Goal: Information Seeking & Learning: Learn about a topic

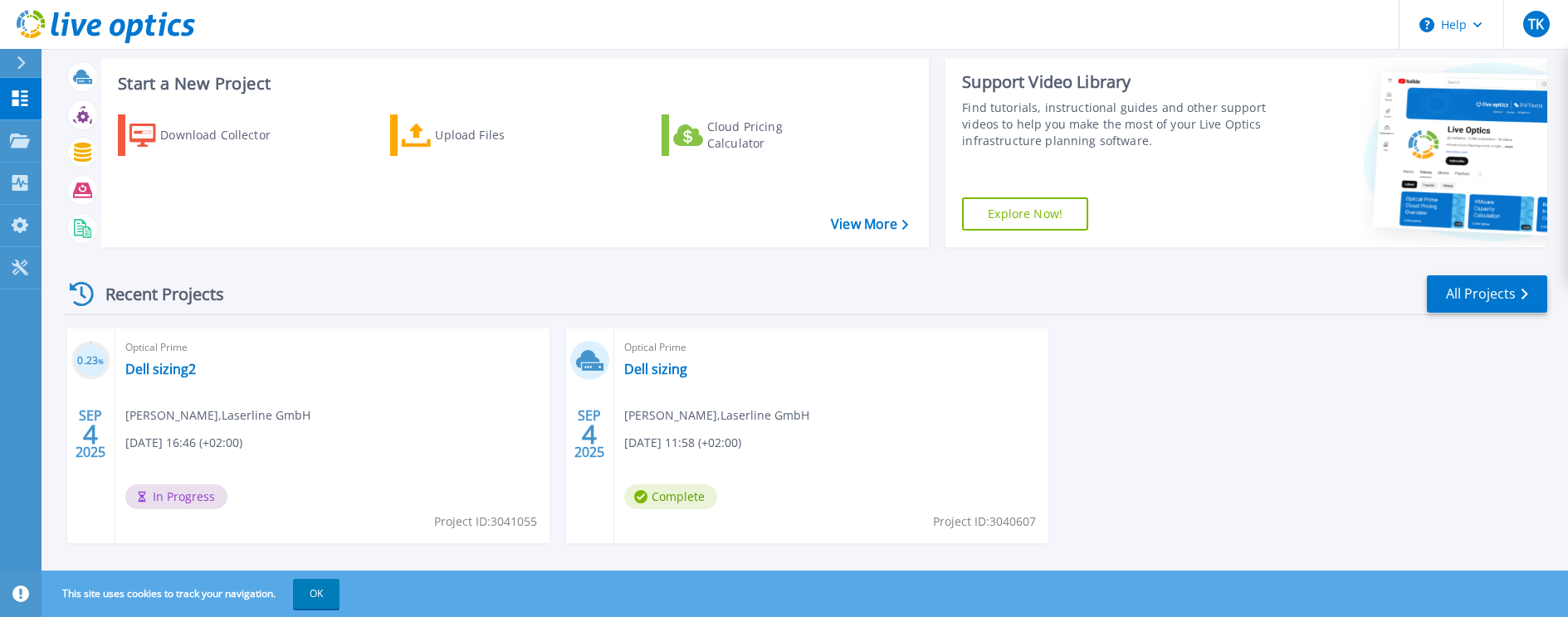
scroll to position [54, 0]
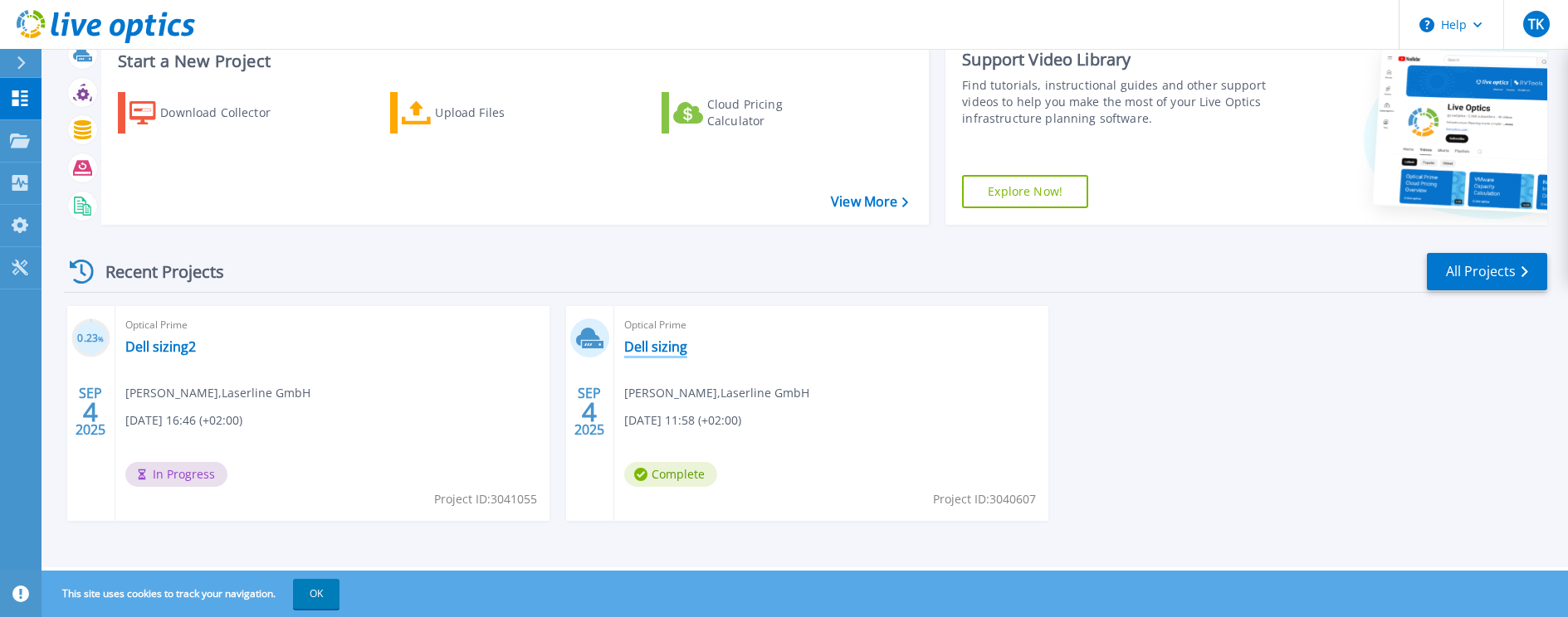
click at [642, 354] on link "Dell sizing" at bounding box center [656, 346] width 63 height 16
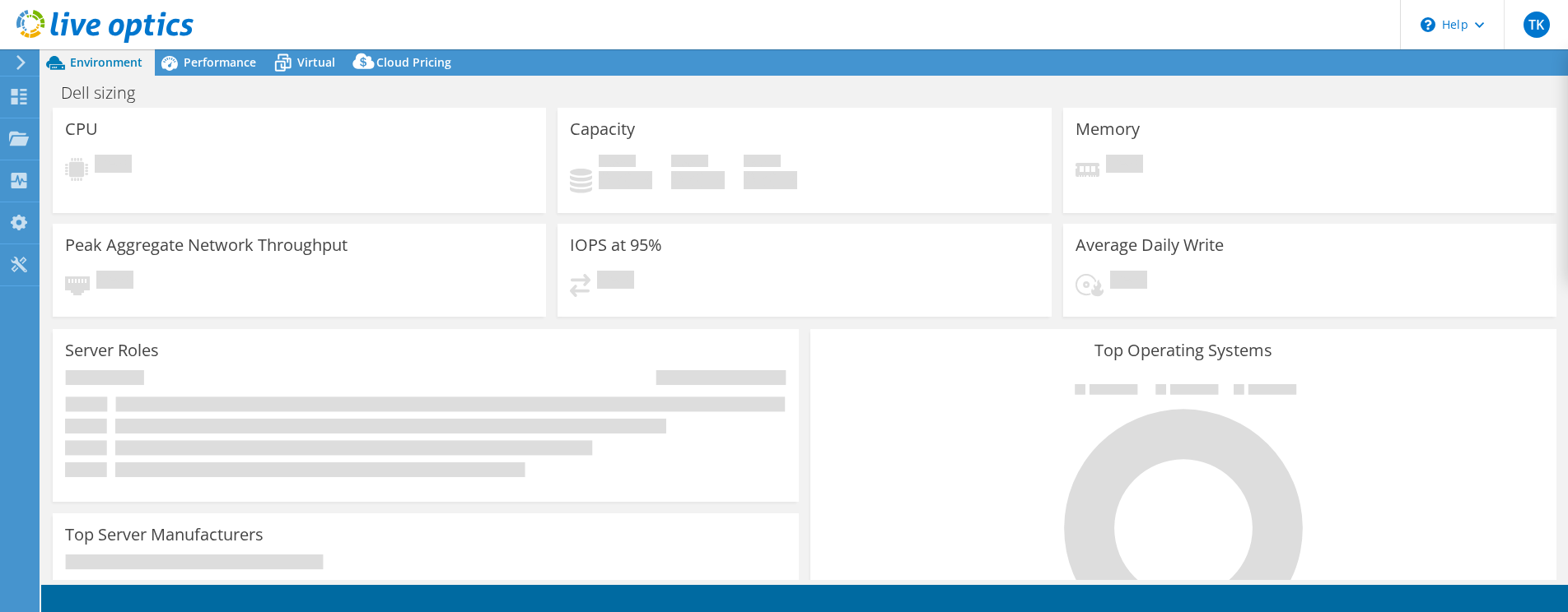
select select "USD"
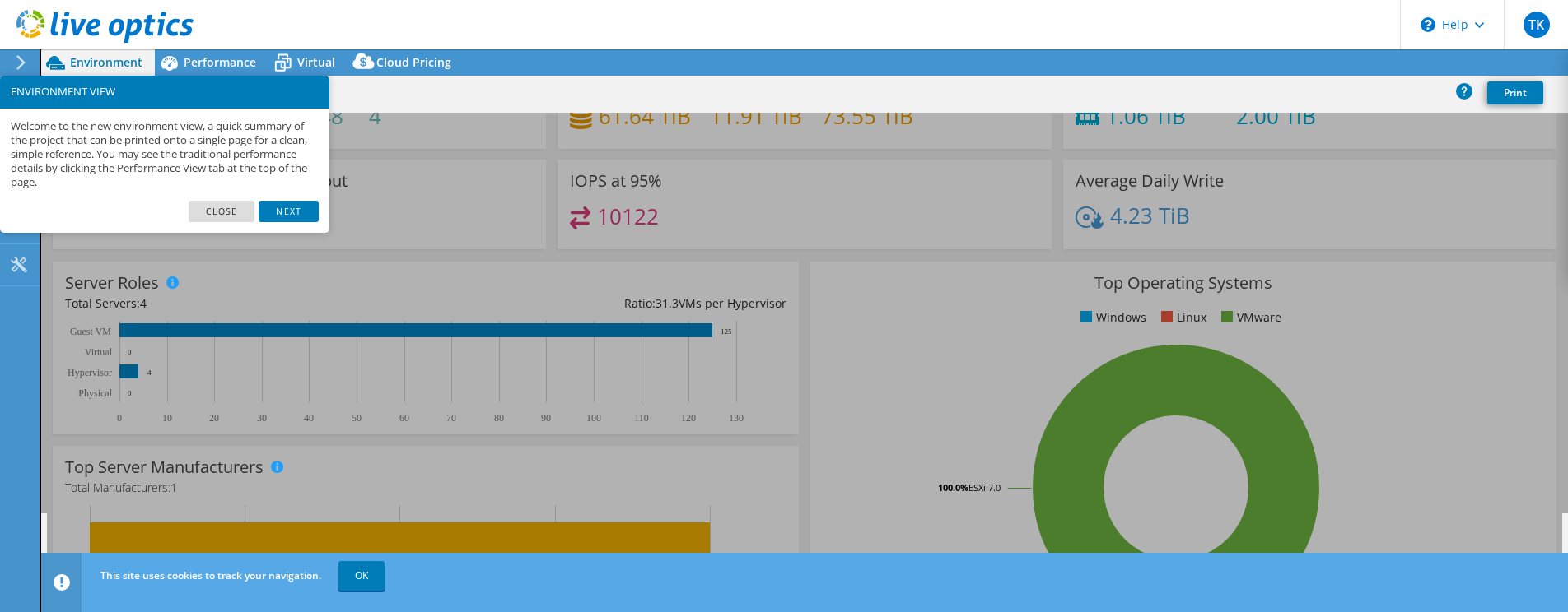
scroll to position [82, 0]
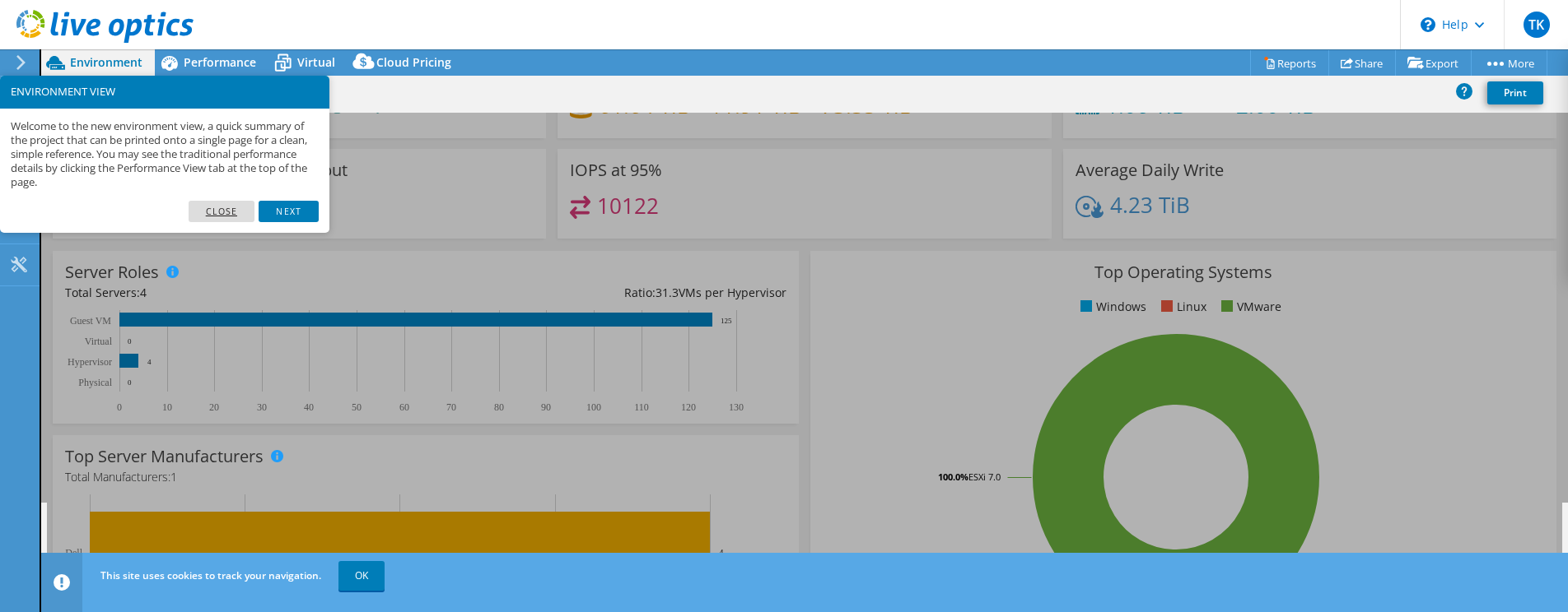
click at [213, 211] on link "Close" at bounding box center [222, 212] width 67 height 21
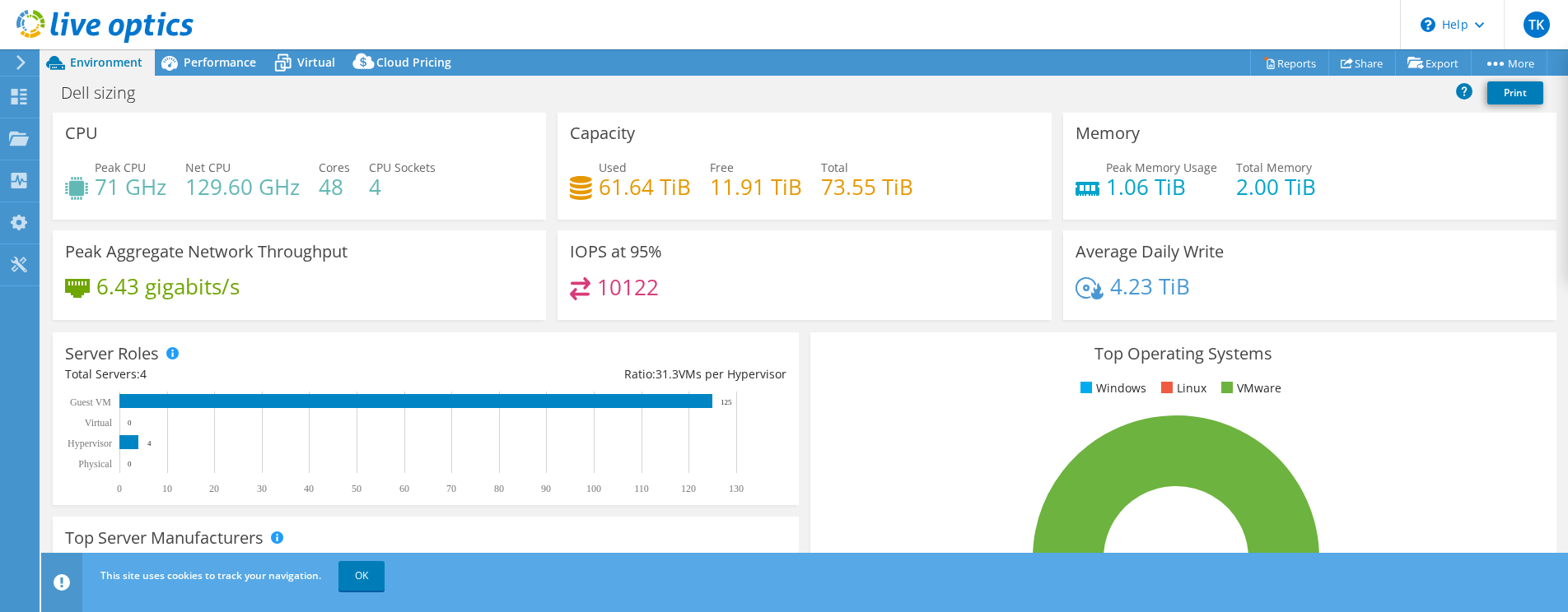
scroll to position [0, 0]
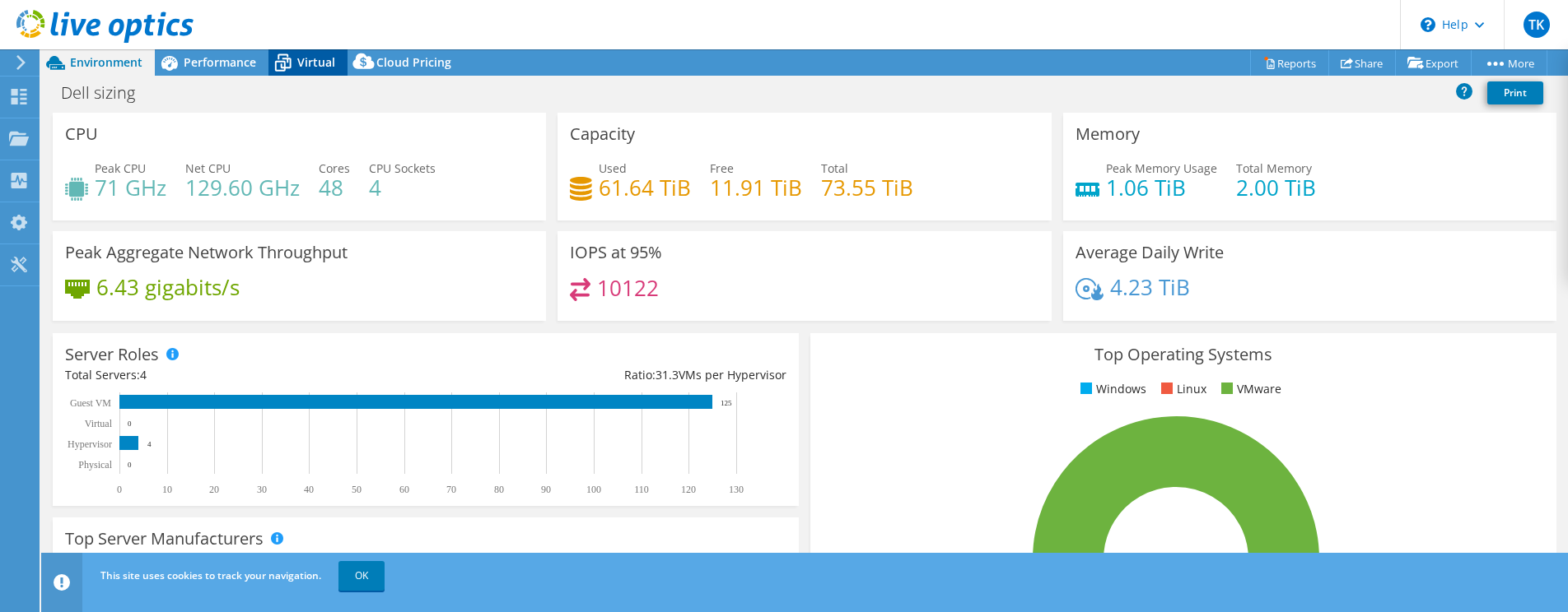
click at [312, 52] on div "Virtual" at bounding box center [307, 63] width 79 height 27
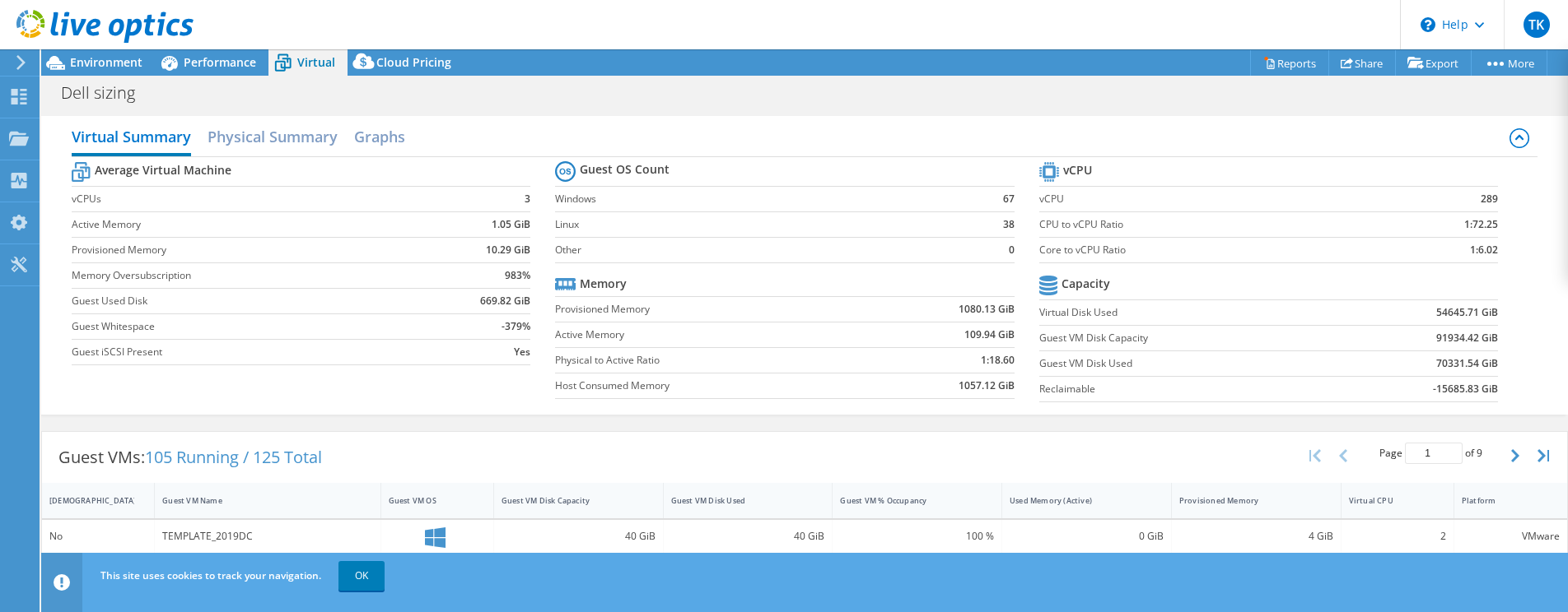
click at [952, 122] on div "Virtual Summary Physical Summary Graphs" at bounding box center [804, 138] width 1466 height 37
click at [370, 576] on link "OK" at bounding box center [361, 576] width 46 height 30
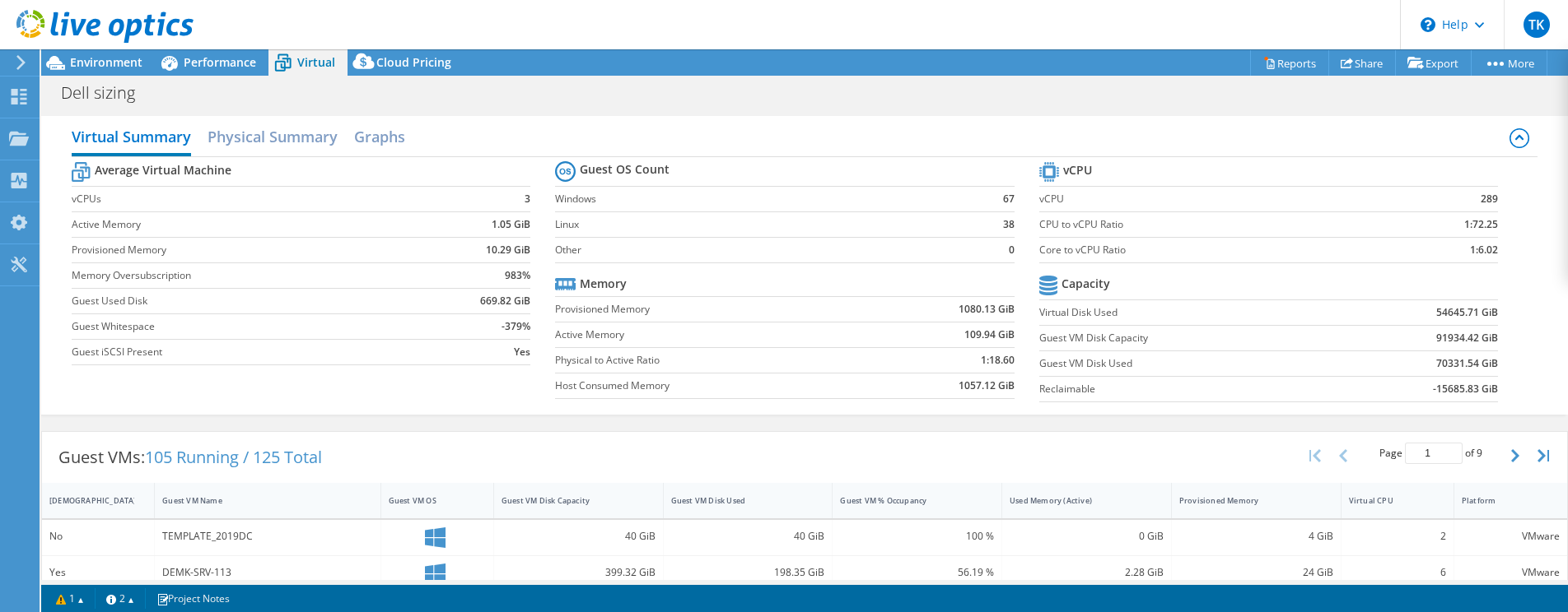
click at [878, 132] on div "Virtual Summary Physical Summary Graphs" at bounding box center [804, 138] width 1466 height 37
click at [884, 88] on div "Dell sizing Print" at bounding box center [804, 92] width 1527 height 31
click at [317, 121] on h2 "Physical Summary" at bounding box center [273, 138] width 130 height 36
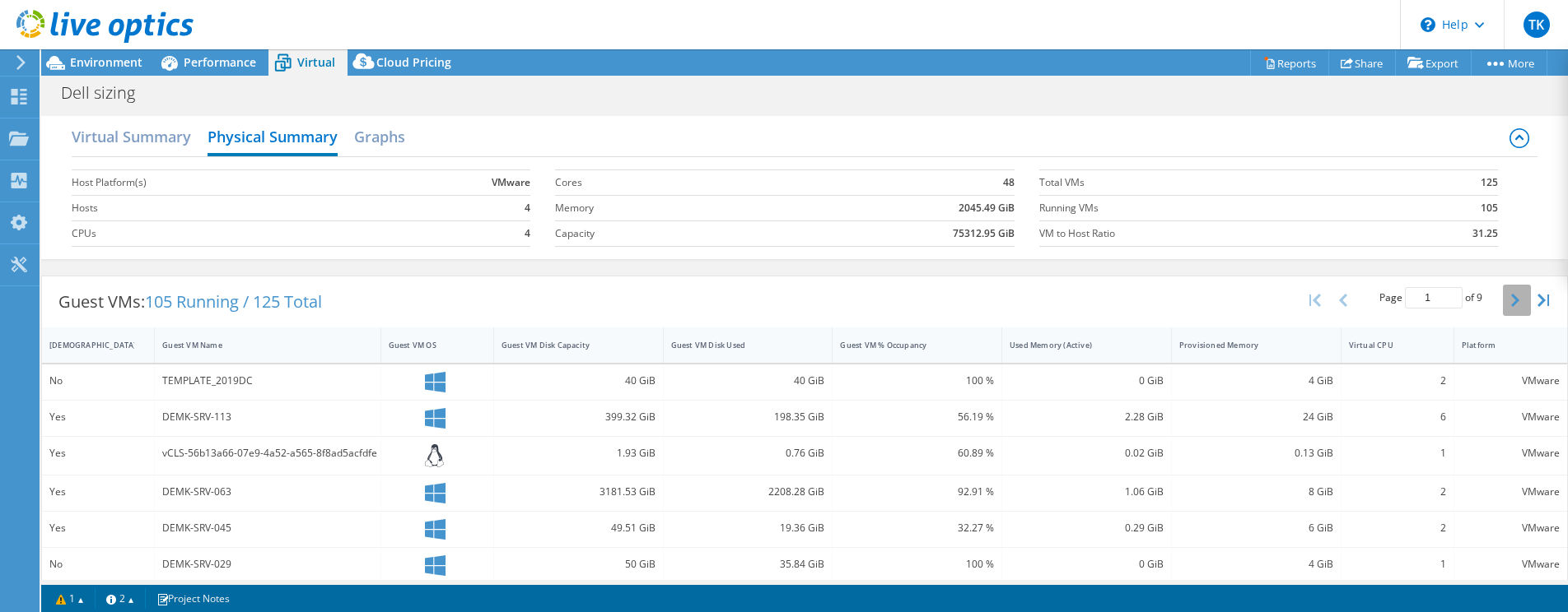
click at [1508, 298] on button "button" at bounding box center [1516, 300] width 28 height 31
type input "4"
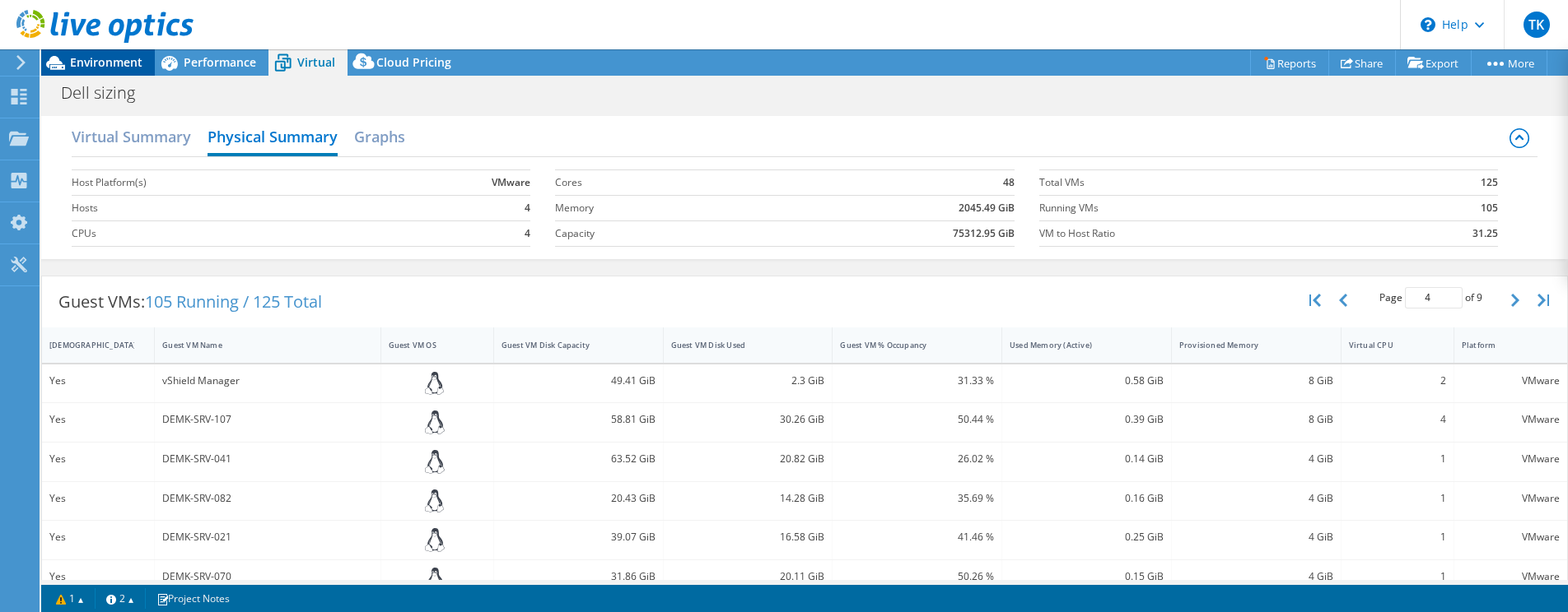
click at [100, 59] on span "Environment" at bounding box center [106, 62] width 72 height 15
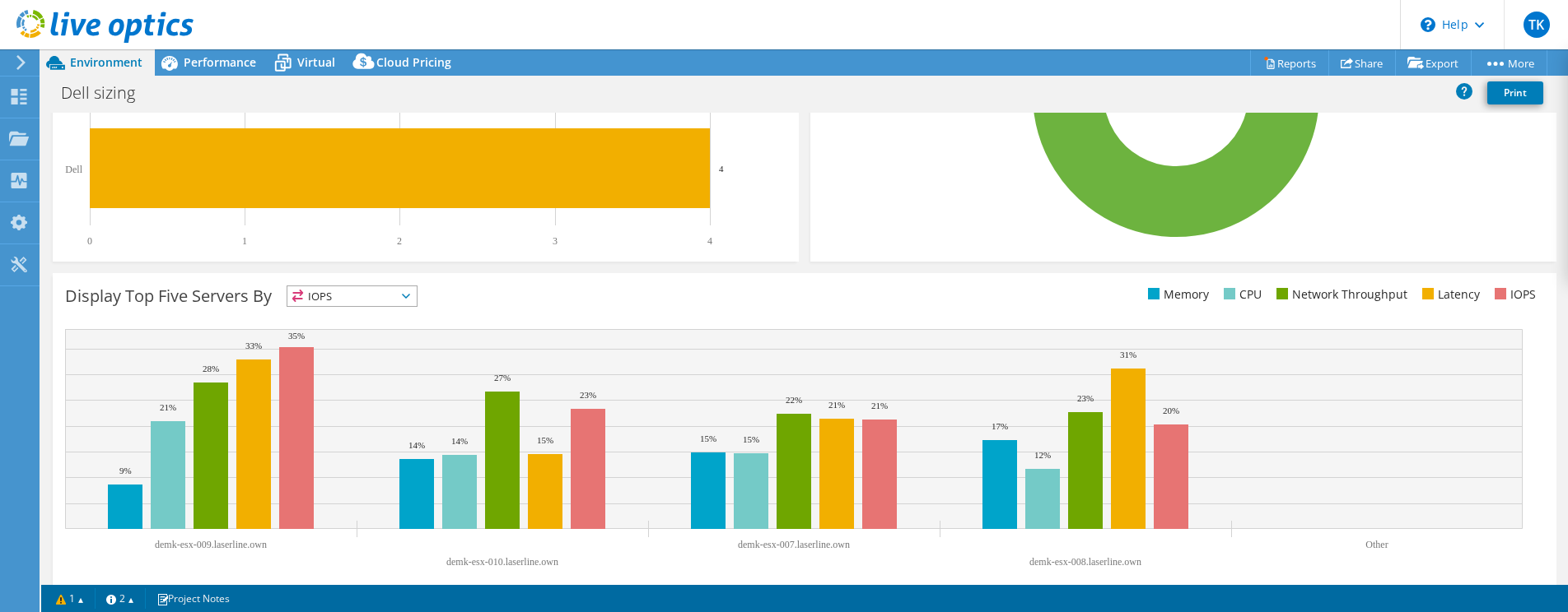
scroll to position [486, 0]
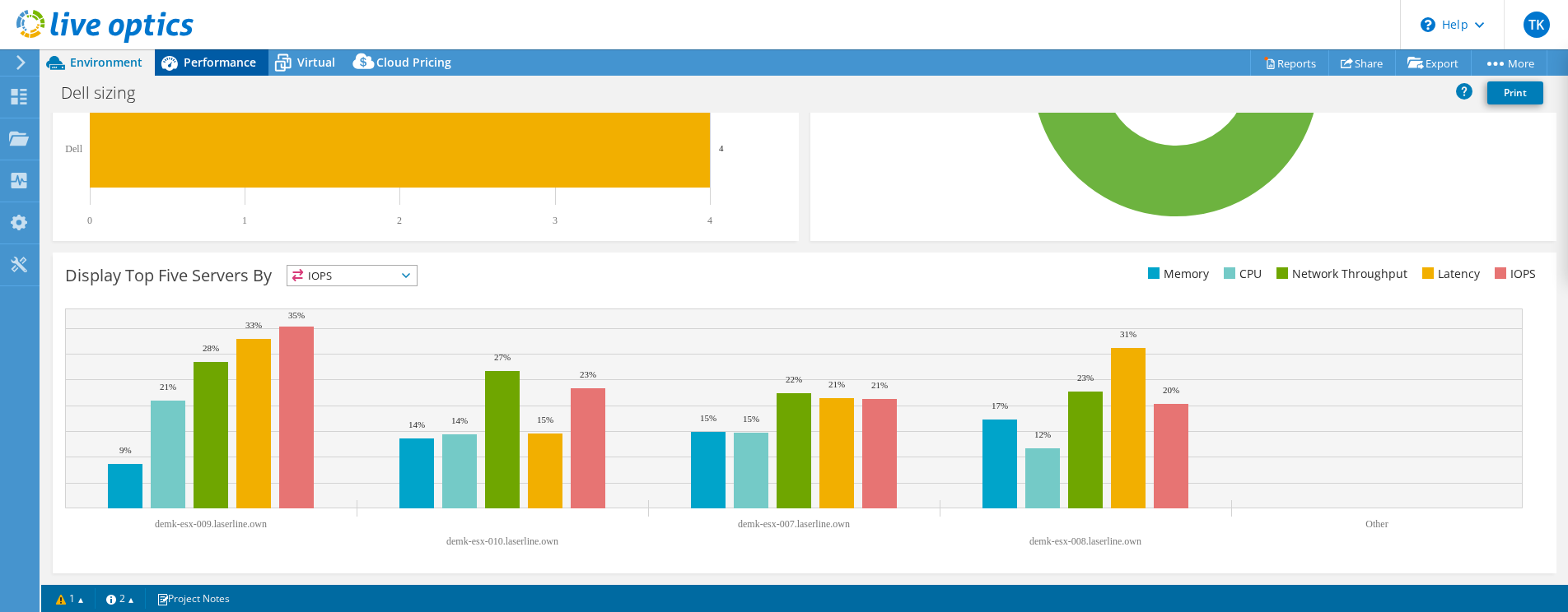
click at [200, 54] on span "Performance" at bounding box center [220, 62] width 72 height 15
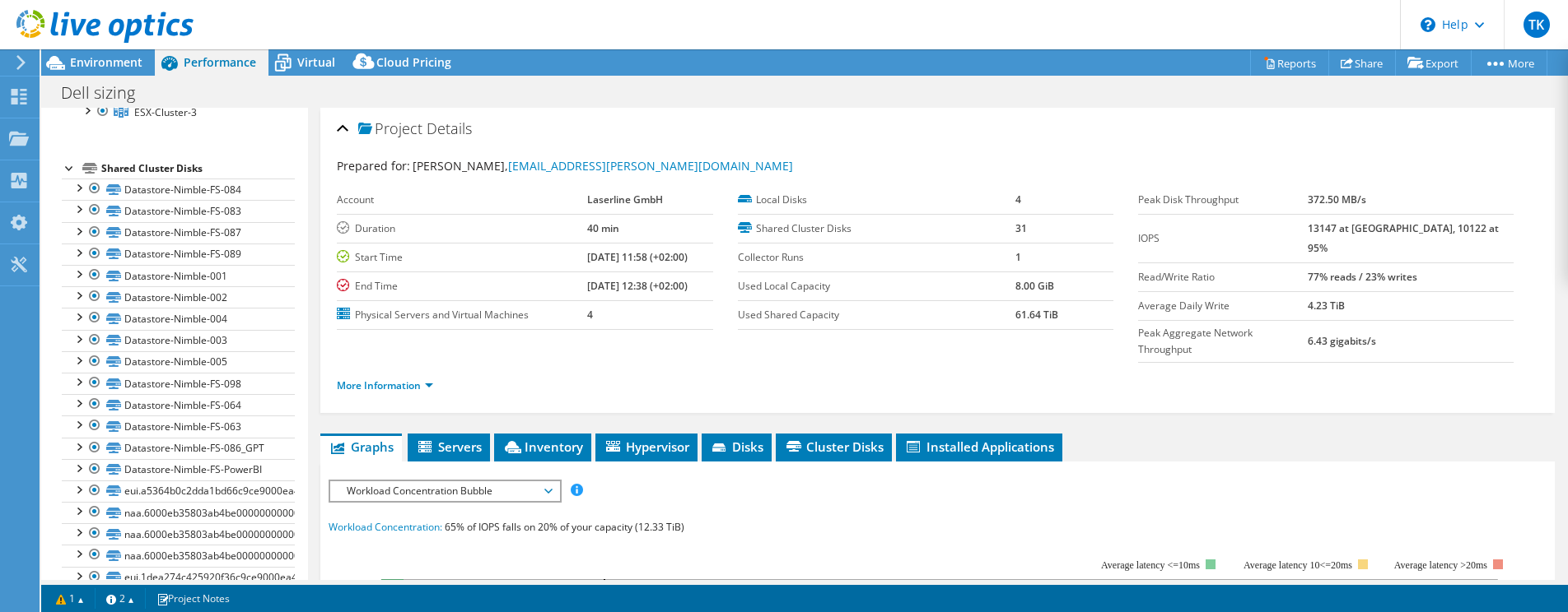
scroll to position [99, 0]
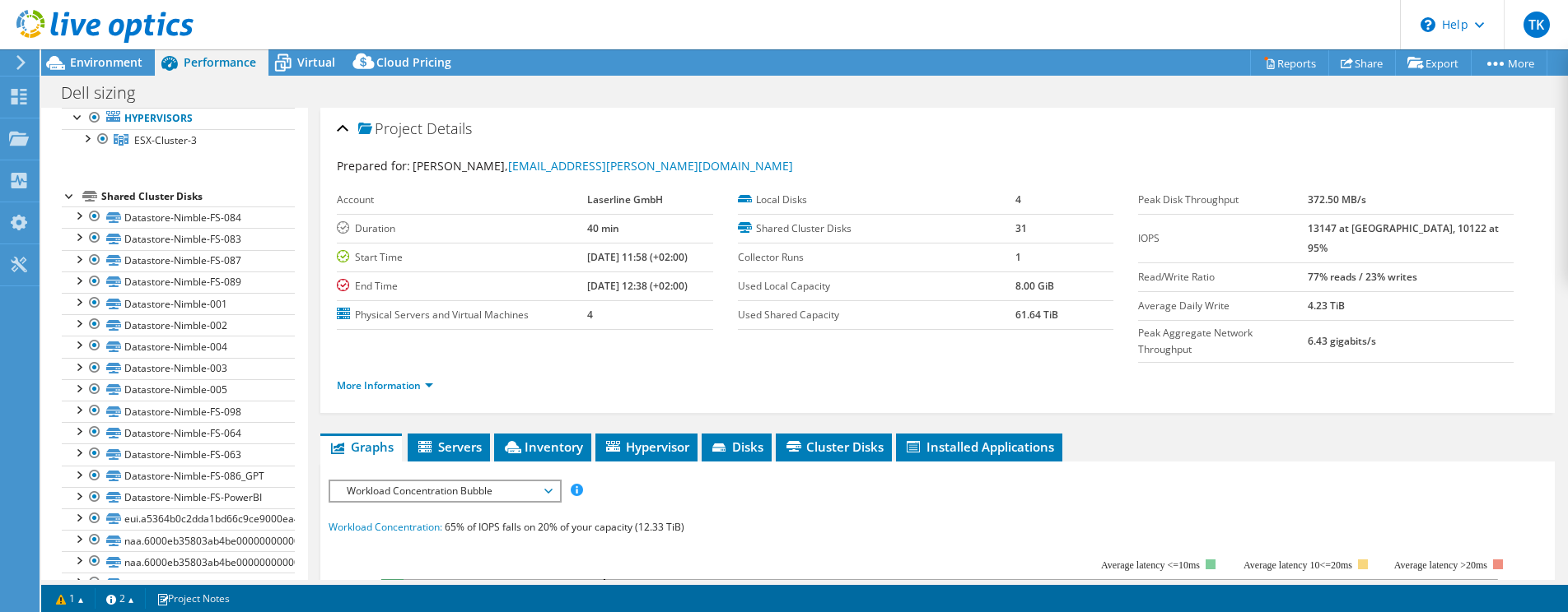
click at [1227, 373] on ul "More Information" at bounding box center [938, 383] width 1202 height 22
drag, startPoint x: 1062, startPoint y: 315, endPoint x: 991, endPoint y: 308, distance: 71.3
click at [991, 308] on tr "Used Shared Capacity 61.64 TiB" at bounding box center [926, 315] width 376 height 29
drag, startPoint x: 991, startPoint y: 308, endPoint x: 1069, endPoint y: 316, distance: 78.4
click at [1069, 316] on td "61.64 TiB" at bounding box center [1064, 315] width 98 height 29
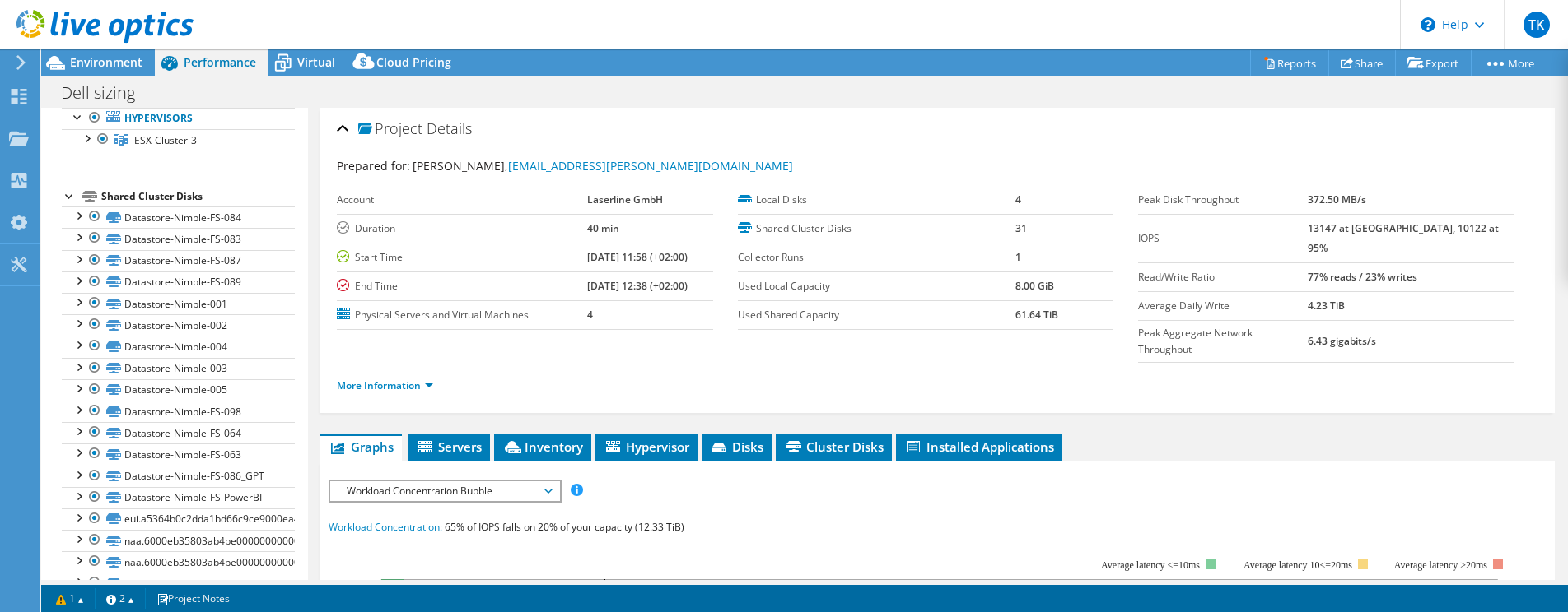
click at [1059, 316] on td "61.64 TiB" at bounding box center [1064, 315] width 98 height 29
click at [321, 51] on div "Virtual" at bounding box center [307, 63] width 79 height 27
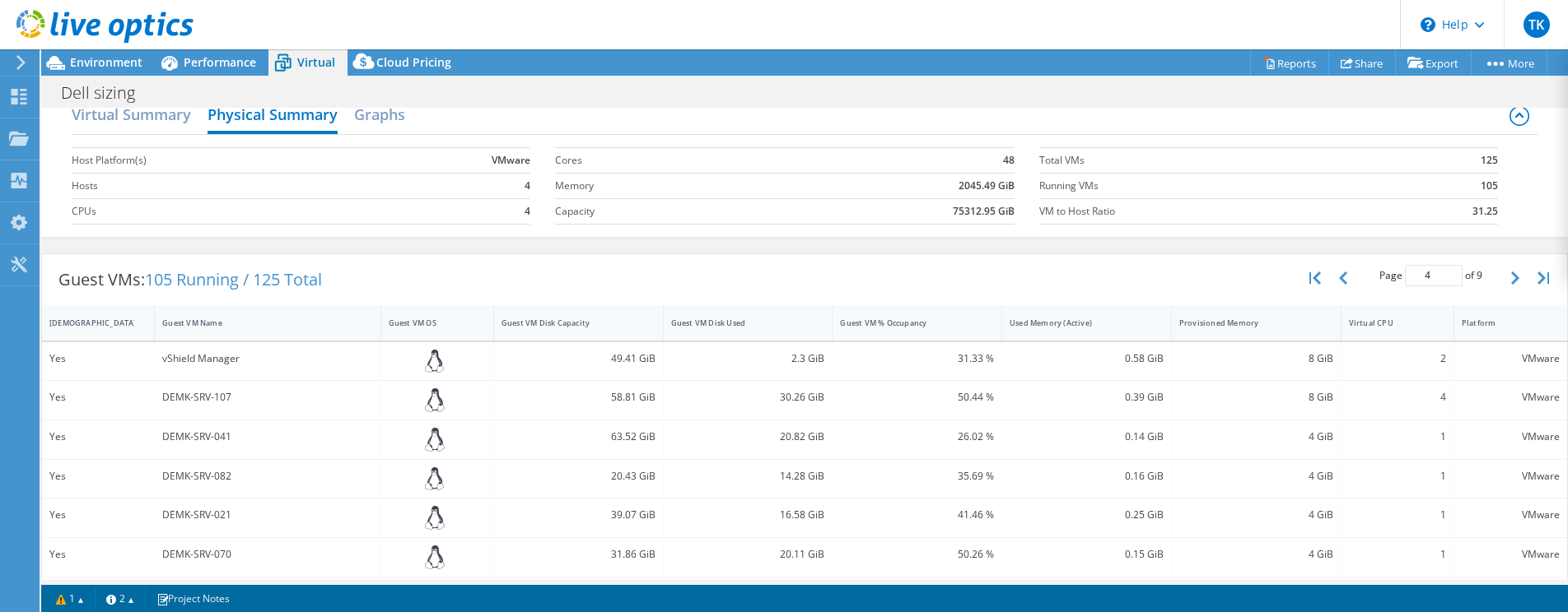
scroll to position [0, 0]
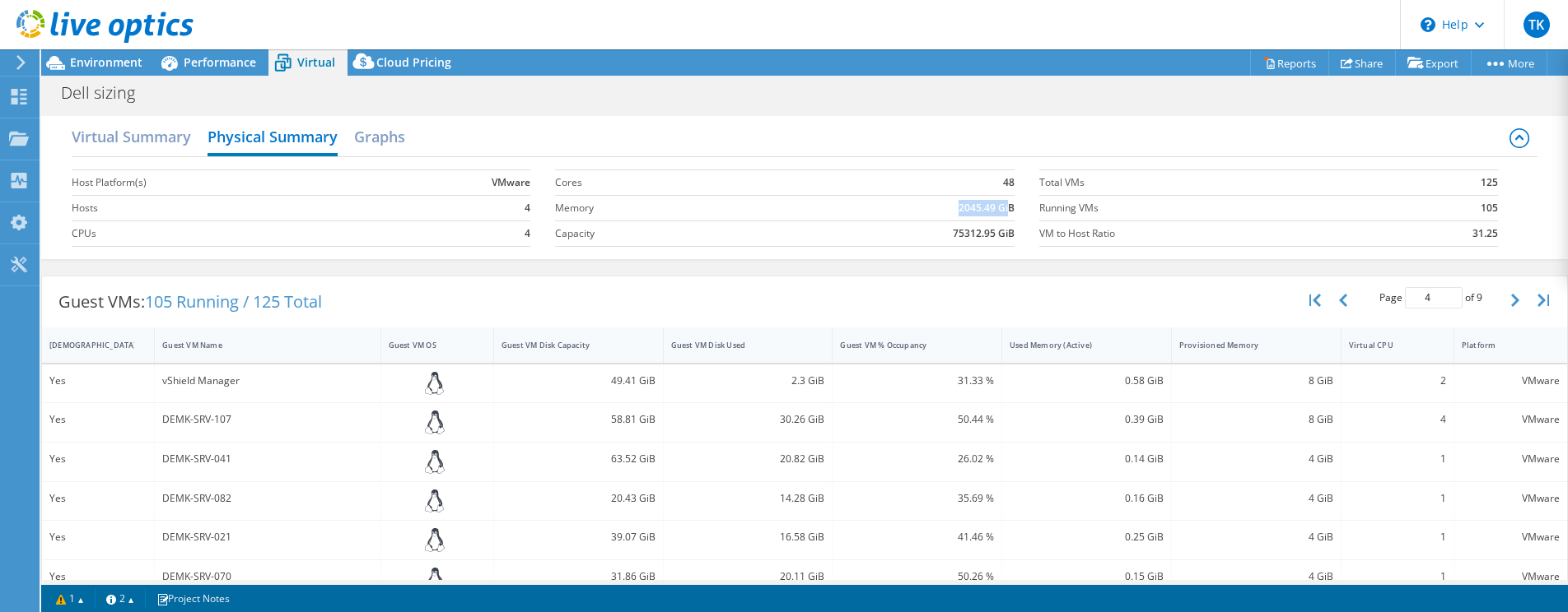
drag, startPoint x: 1001, startPoint y: 199, endPoint x: 935, endPoint y: 198, distance: 66.0
click at [935, 198] on td "2045.49 GiB" at bounding box center [884, 208] width 258 height 26
drag, startPoint x: 935, startPoint y: 198, endPoint x: 891, endPoint y: 230, distance: 54.4
click at [891, 230] on td "75312.95 GiB" at bounding box center [884, 233] width 258 height 26
click at [375, 135] on h2 "Graphs" at bounding box center [380, 138] width 52 height 36
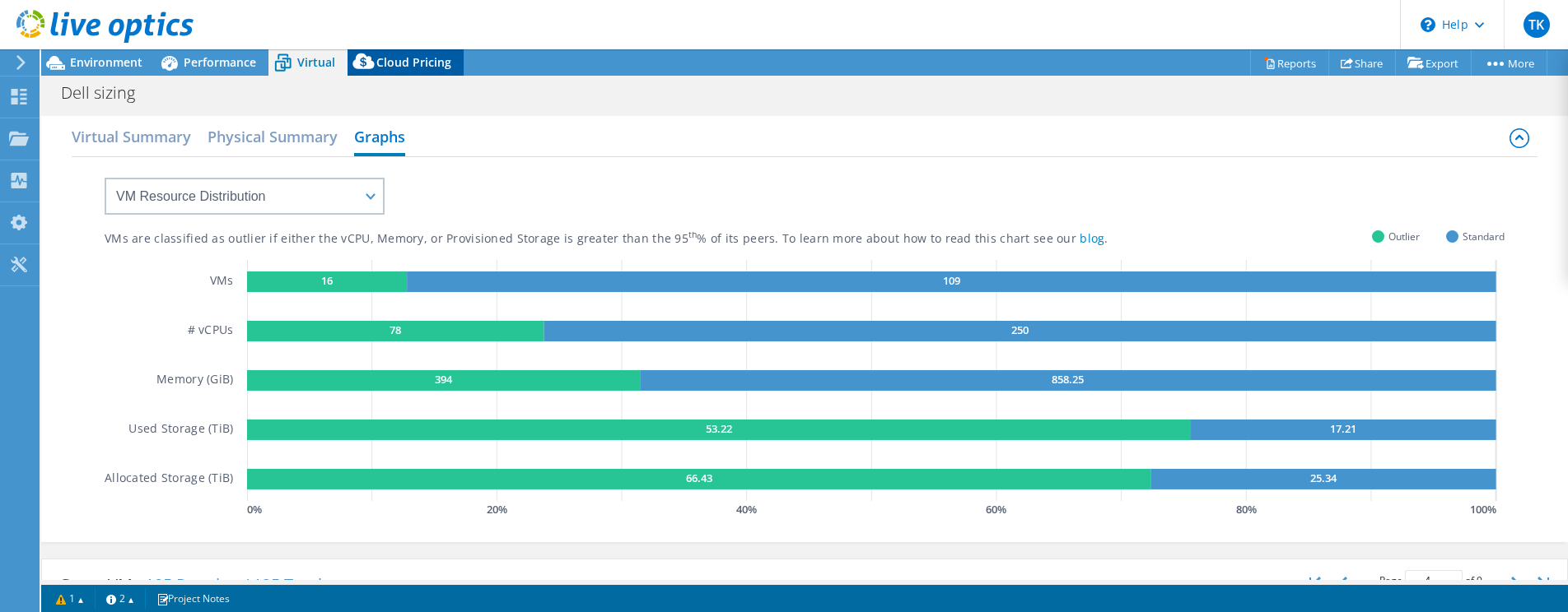
click at [419, 60] on span "Cloud Pricing" at bounding box center [414, 62] width 75 height 15
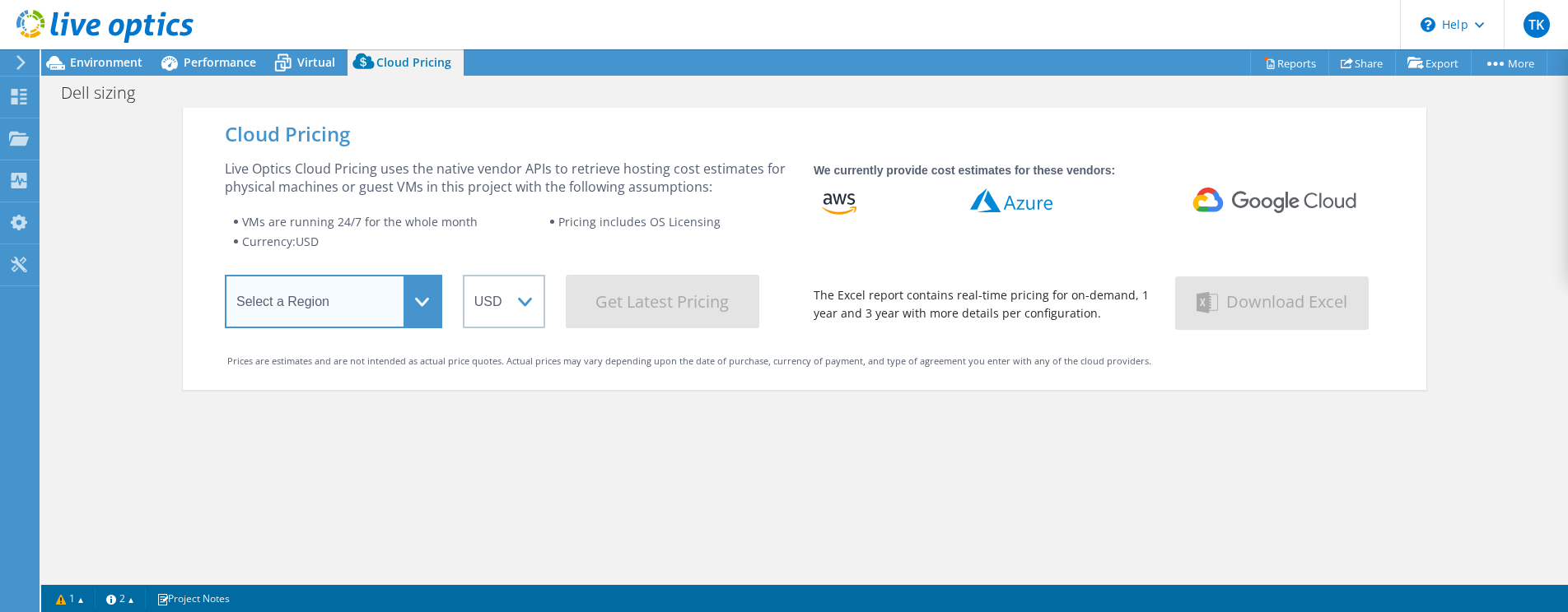
click at [401, 298] on select "Select a Region [GEOGRAPHIC_DATA] ([GEOGRAPHIC_DATA]) [GEOGRAPHIC_DATA] ([GEOGR…" at bounding box center [334, 301] width 217 height 53
select select "EUFrankfurt"
click at [225, 278] on select "Select a Region [GEOGRAPHIC_DATA] ([GEOGRAPHIC_DATA]) [GEOGRAPHIC_DATA] ([GEOGR…" at bounding box center [334, 301] width 217 height 53
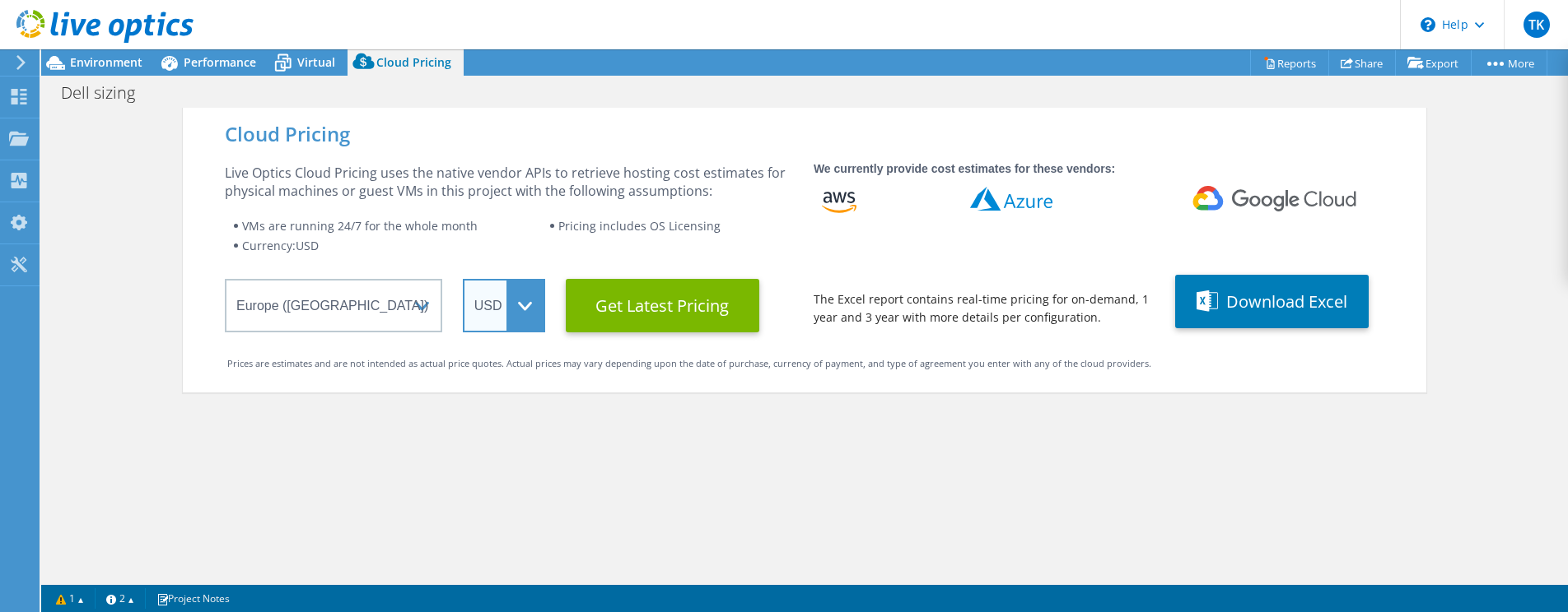
click at [507, 298] on select "ARS AUD BRL CAD CHF CLP CNY DKK EUR GBP HKD HUF INR JPY MXN MYR NOK NZD PEN SEK…" at bounding box center [504, 306] width 82 height 53
click at [463, 279] on select "ARS AUD BRL CAD CHF CLP CNY DKK EUR GBP HKD HUF INR JPY MXN MYR NOK NZD PEN SEK…" at bounding box center [504, 306] width 82 height 53
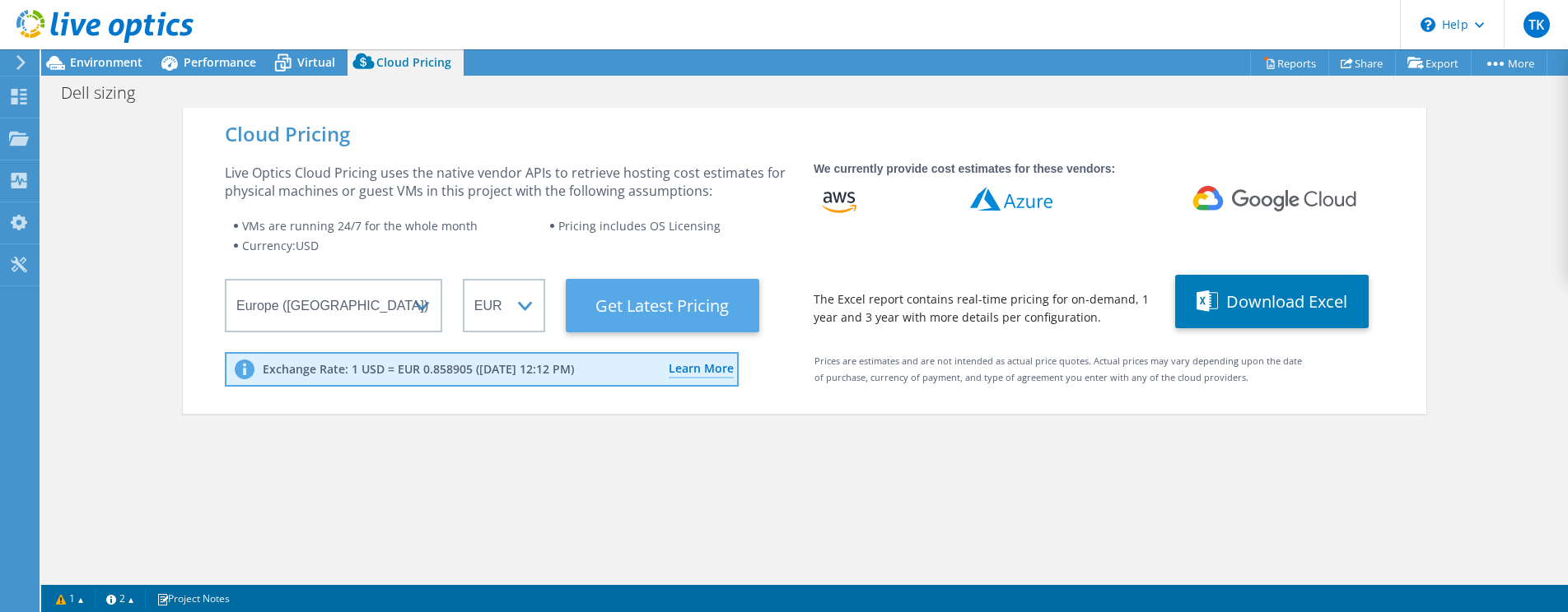
click at [691, 304] on Latest "Get Latest Pricing" at bounding box center [662, 306] width 194 height 53
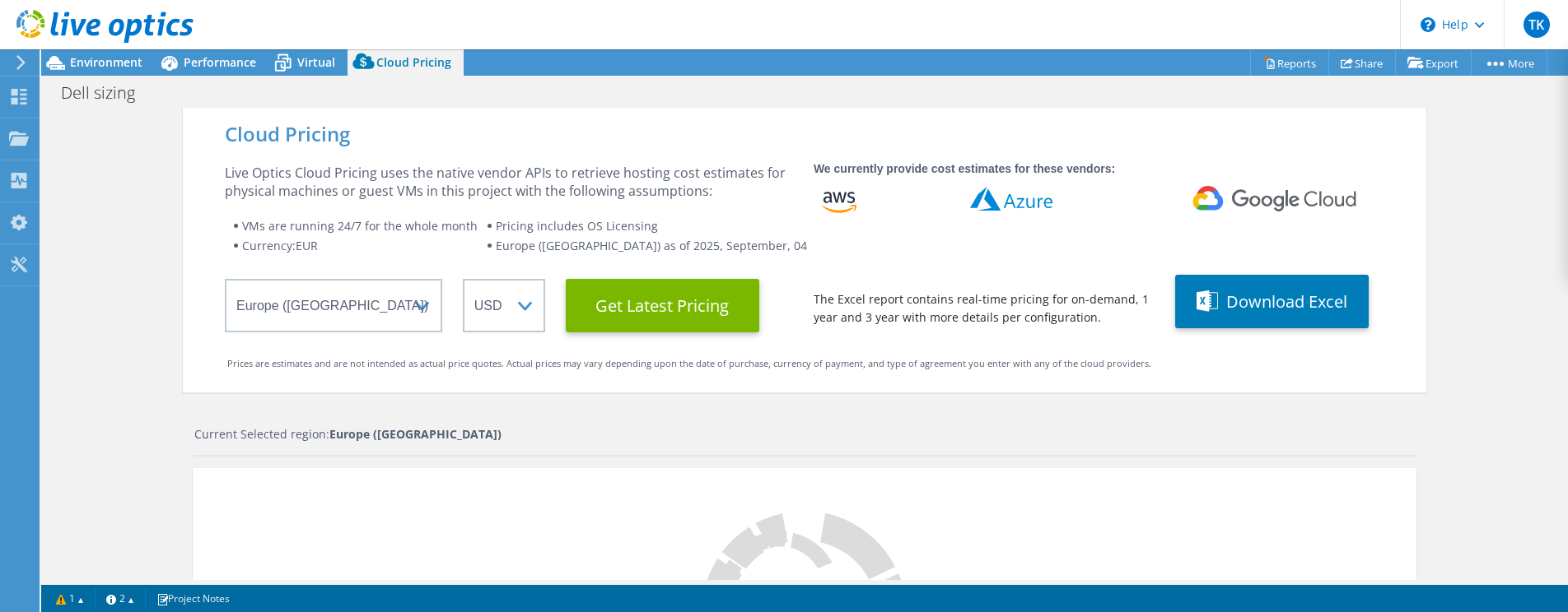
scroll to position [589, 0]
select select "EUR"
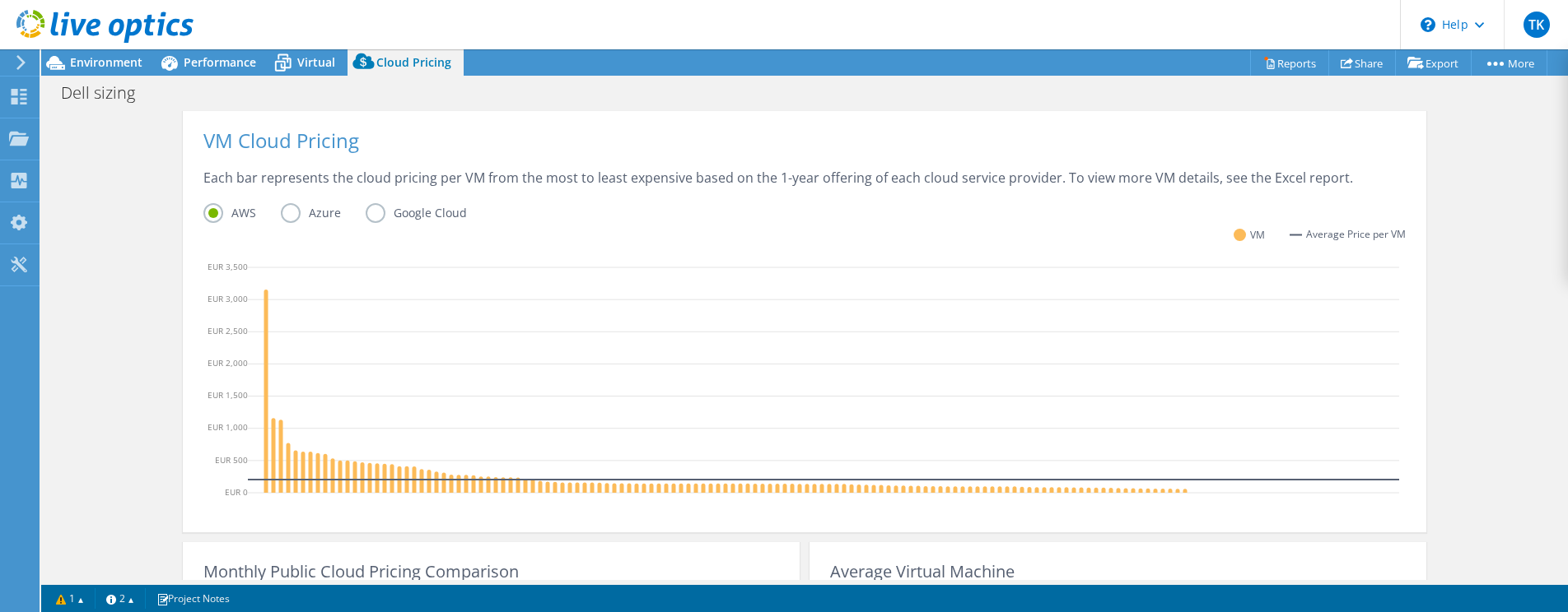
scroll to position [412, 0]
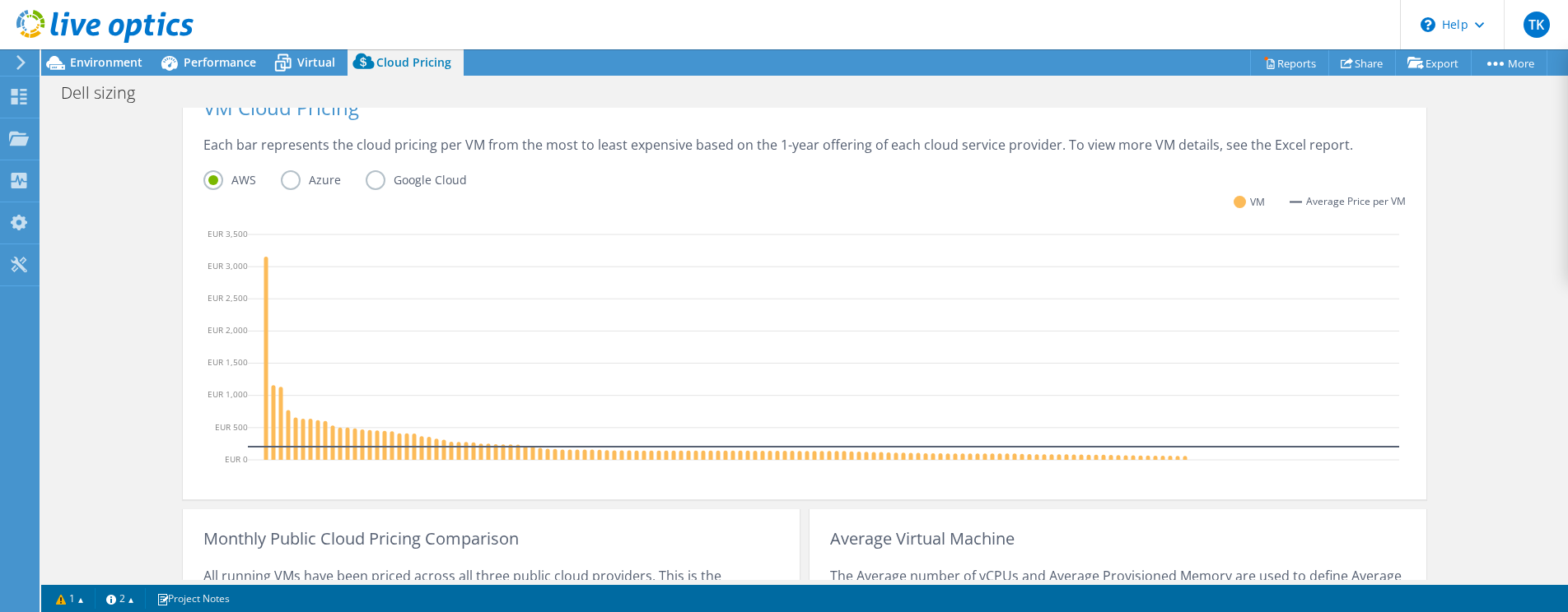
click at [290, 178] on label "Azure" at bounding box center [322, 180] width 85 height 20
click at [0, 0] on input "Azure" at bounding box center [0, 0] width 0 height 0
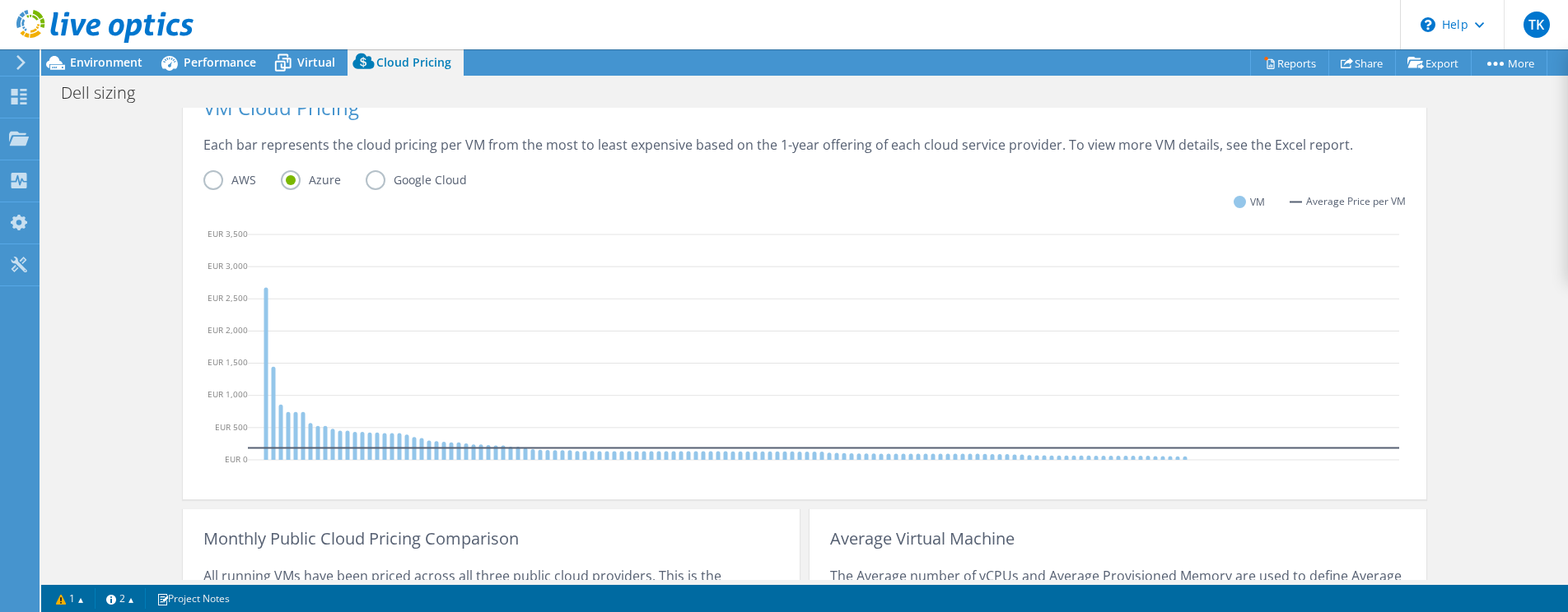
click at [370, 177] on label "Google Cloud" at bounding box center [428, 180] width 126 height 20
click at [0, 0] on input "Google Cloud" at bounding box center [0, 0] width 0 height 0
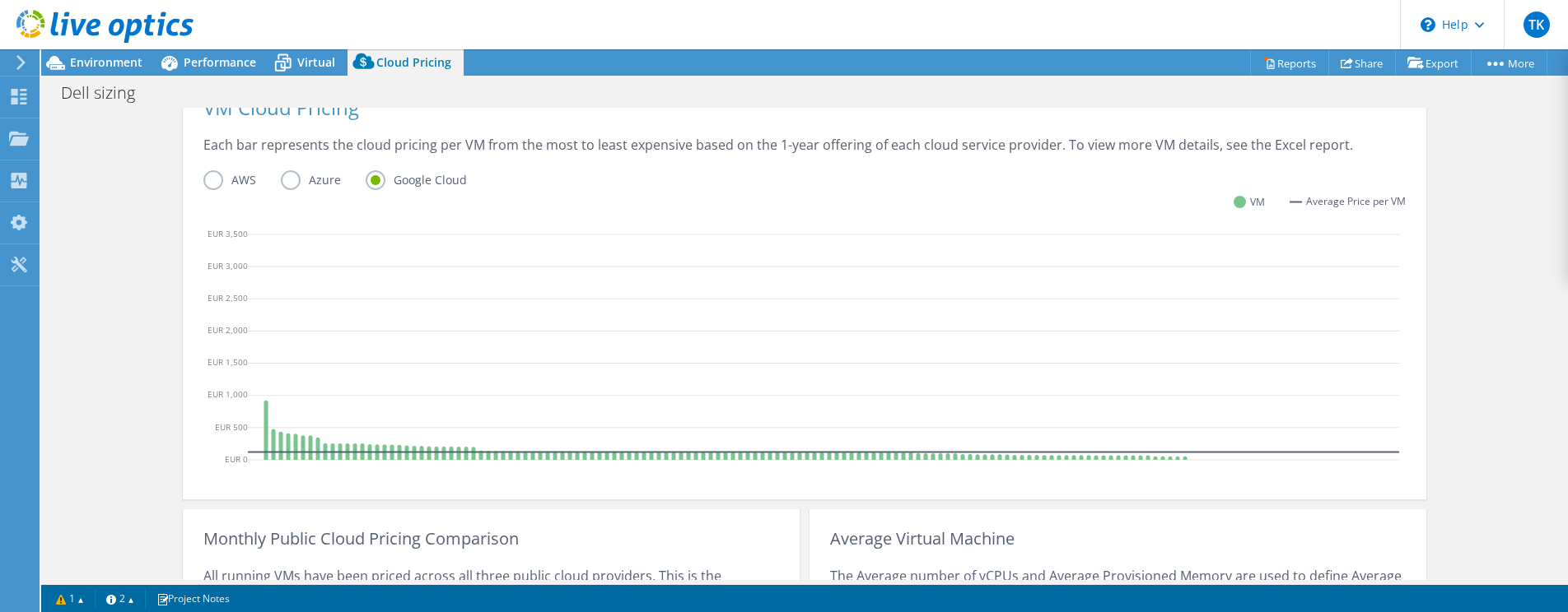
click at [209, 182] on label "AWS" at bounding box center [241, 180] width 77 height 20
click at [0, 0] on input "AWS" at bounding box center [0, 0] width 0 height 0
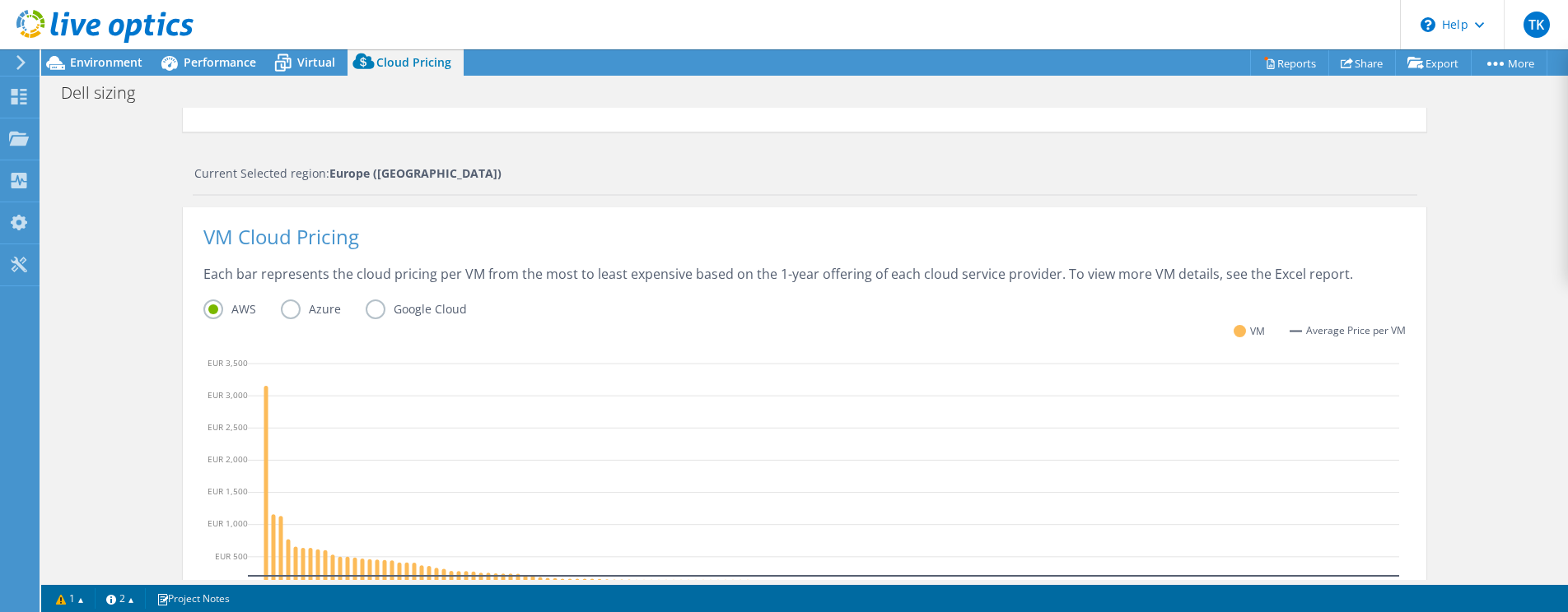
scroll to position [0, 0]
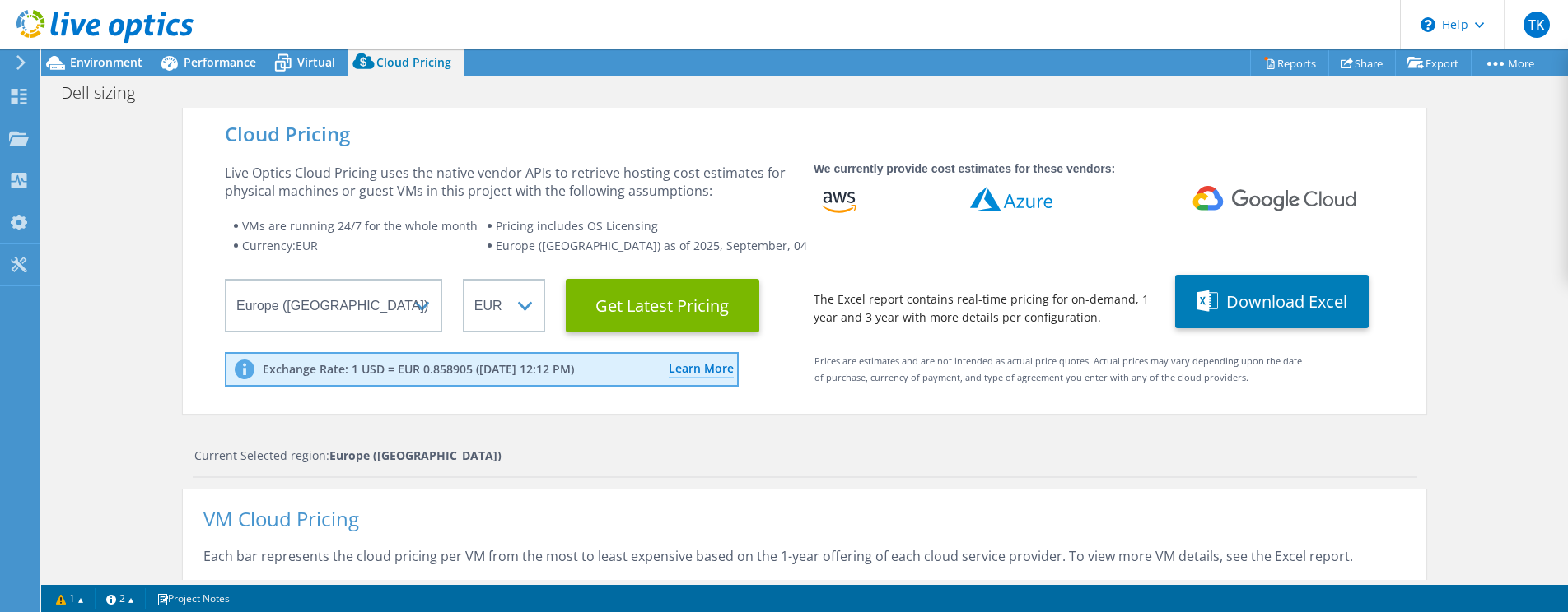
click at [302, 59] on span "Virtual" at bounding box center [317, 62] width 38 height 15
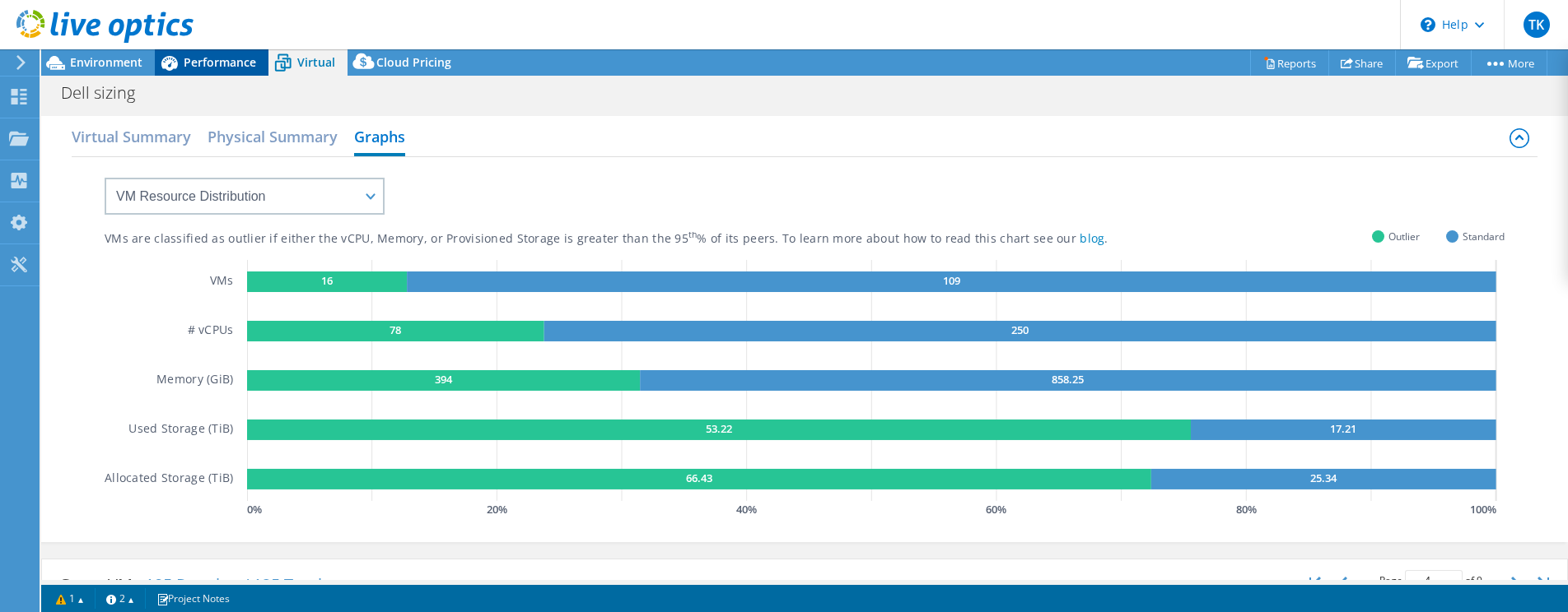
click at [220, 63] on span "Performance" at bounding box center [220, 62] width 72 height 15
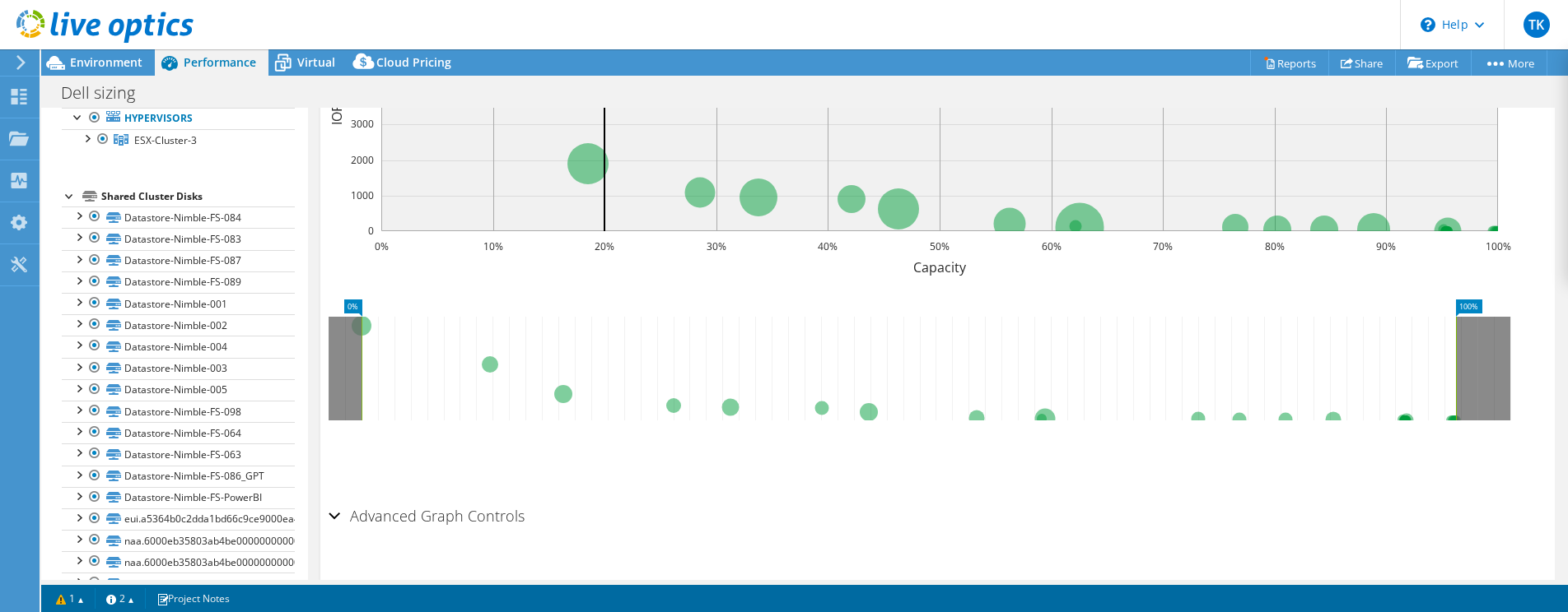
click at [119, 53] on div at bounding box center [96, 28] width 194 height 55
click at [113, 67] on span "Environment" at bounding box center [106, 62] width 72 height 15
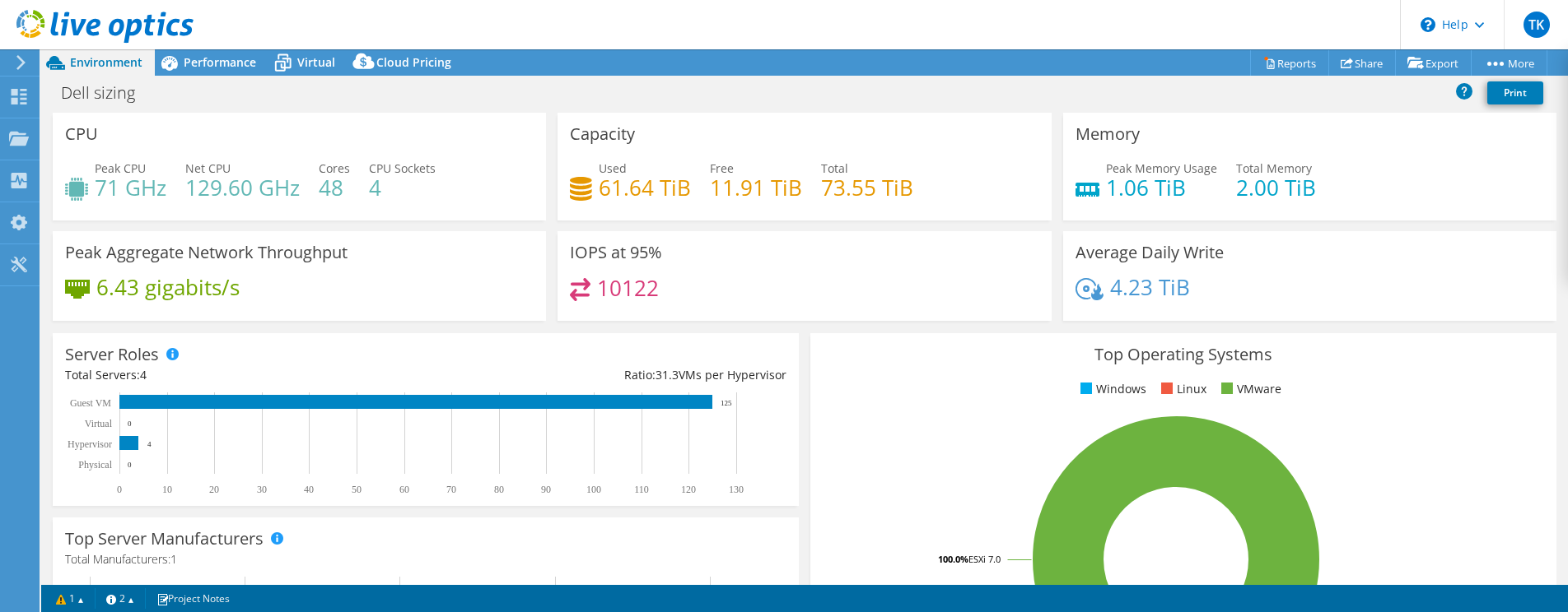
click at [427, 273] on div "Peak Aggregate Network Throughput 6.43 gigabits/s" at bounding box center [299, 276] width 493 height 90
